Goal: Information Seeking & Learning: Learn about a topic

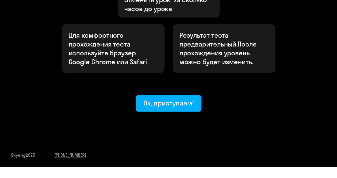
scroll to position [330, 0]
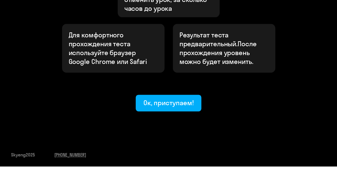
click at [177, 99] on ya-tr-span "Ок, приступаем!" at bounding box center [168, 103] width 50 height 8
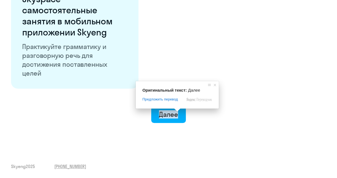
scroll to position [1070, 0]
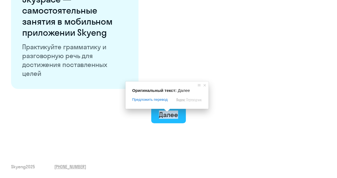
click at [166, 117] on ya-tr-span "Далее" at bounding box center [168, 114] width 19 height 8
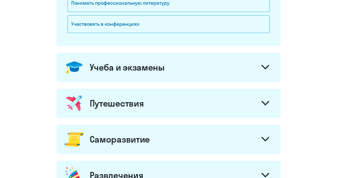
scroll to position [211, 0]
click at [119, 60] on div "Учеба и экзамены" at bounding box center [168, 66] width 224 height 29
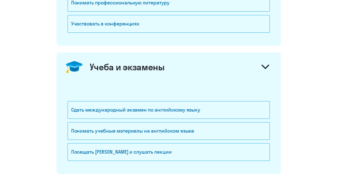
scroll to position [238, 0]
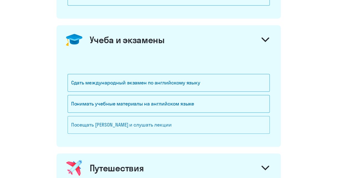
click at [109, 122] on ya-tr-span "Посещать [PERSON_NAME] и слушать лекции" at bounding box center [121, 125] width 101 height 6
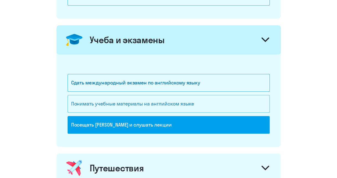
click at [96, 101] on ya-tr-span "Понимать учебные материалы на английском языке" at bounding box center [132, 104] width 123 height 6
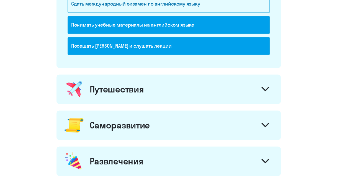
scroll to position [317, 0]
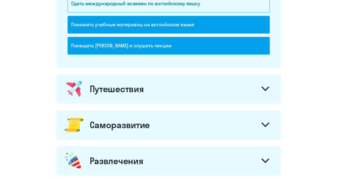
click at [85, 87] on div "Путешествия" at bounding box center [168, 88] width 224 height 29
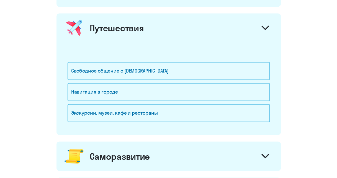
scroll to position [391, 0]
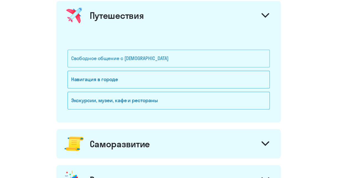
click at [109, 55] on ya-tr-span "Свободное общение с [DEMOGRAPHIC_DATA]" at bounding box center [119, 58] width 97 height 6
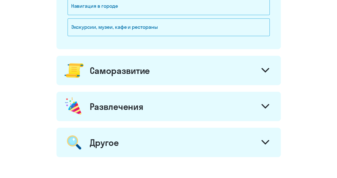
scroll to position [464, 0]
click at [101, 71] on ya-tr-span "Саморазвитие" at bounding box center [120, 70] width 60 height 11
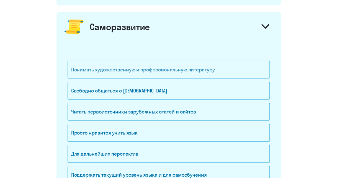
scroll to position [509, 0]
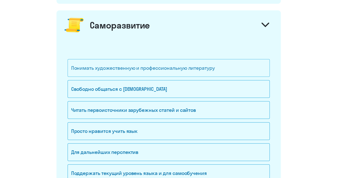
click at [116, 62] on div "Понимать художественную и профессиональную литературу" at bounding box center [169, 68] width 202 height 18
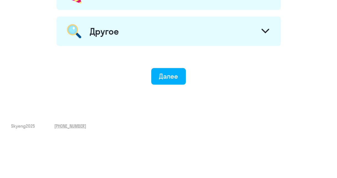
scroll to position [755, 0]
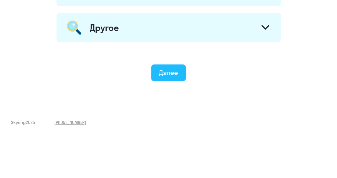
click at [158, 67] on button "Далее" at bounding box center [168, 73] width 35 height 17
